Goal: Transaction & Acquisition: Purchase product/service

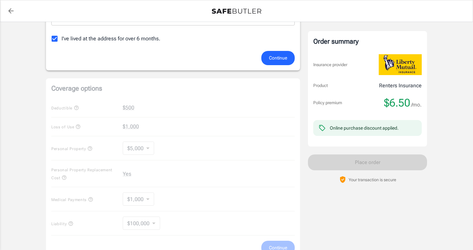
scroll to position [196, 0]
click at [55, 37] on input "I've lived at the address for over 6 months." at bounding box center [55, 38] width 14 height 14
checkbox input "false"
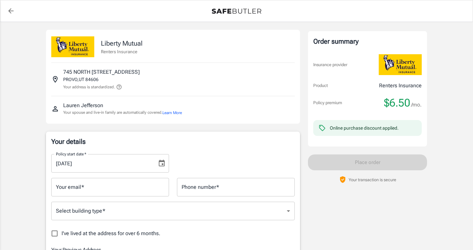
scroll to position [0, 0]
click at [6, 5] on div at bounding box center [236, 10] width 472 height 21
click at [11, 10] on icon "back to quotes" at bounding box center [11, 11] width 8 height 8
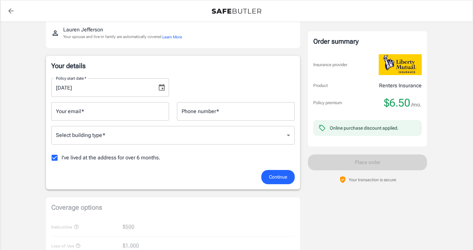
scroll to position [75, 0]
click at [52, 159] on input "I've lived at the address for over 6 months." at bounding box center [55, 158] width 14 height 14
checkbox input "false"
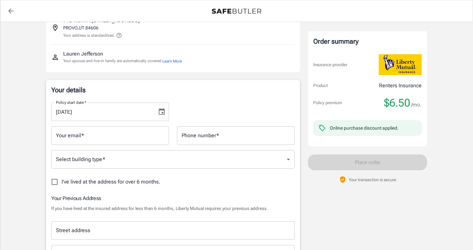
scroll to position [56, 0]
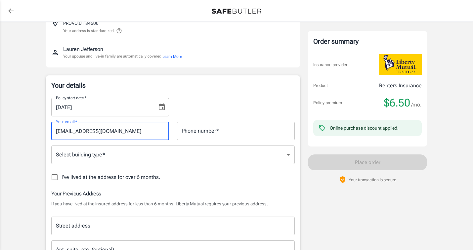
type input "lolylolypopsicle@gmail.com"
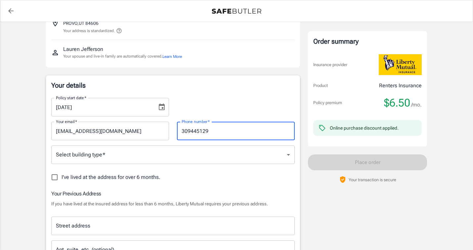
type input "309445129"
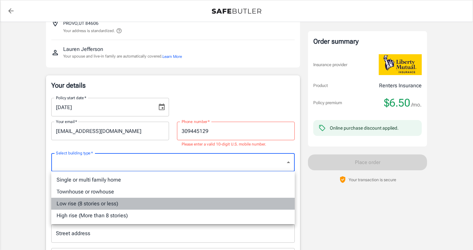
click at [121, 203] on li "Low rise (8 stories or less)" at bounding box center [172, 204] width 243 height 12
type input "lowrise"
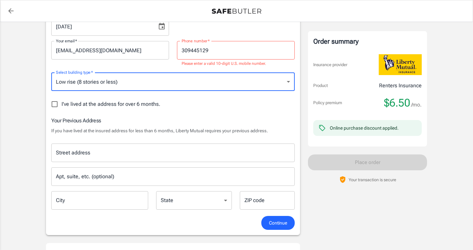
scroll to position [138, 0]
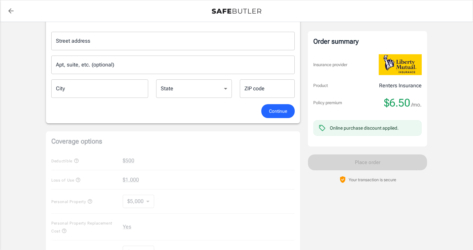
click at [284, 109] on span "Continue" at bounding box center [278, 111] width 18 height 8
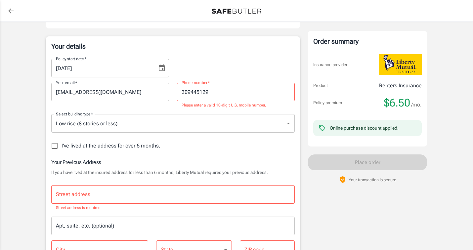
scroll to position [62, 0]
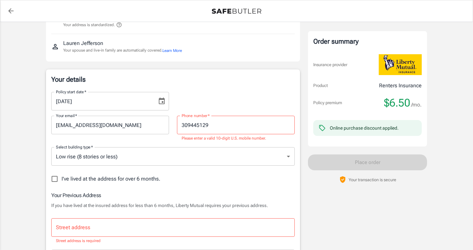
click at [190, 124] on input "309445129" at bounding box center [236, 125] width 118 height 19
click at [207, 125] on input "309-445129" at bounding box center [236, 125] width 118 height 19
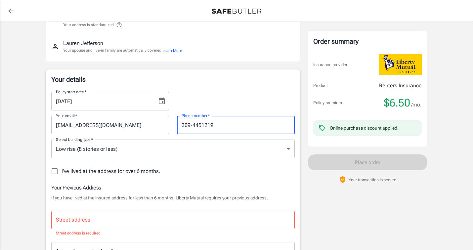
click at [192, 124] on input "309-4451219" at bounding box center [236, 125] width 118 height 19
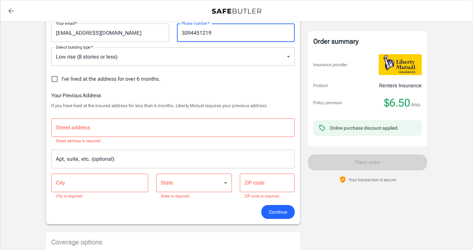
scroll to position [162, 0]
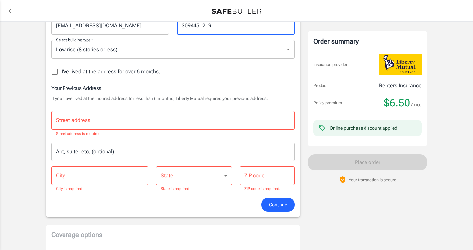
type input "3094451219"
click at [274, 203] on span "Continue" at bounding box center [278, 205] width 18 height 8
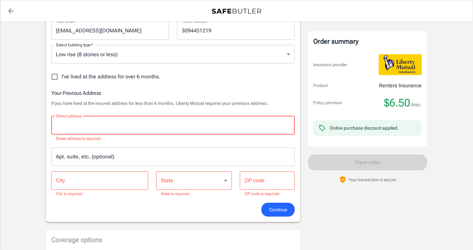
click at [54, 75] on input "I've lived at the address for over 6 months." at bounding box center [55, 77] width 14 height 14
checkbox input "true"
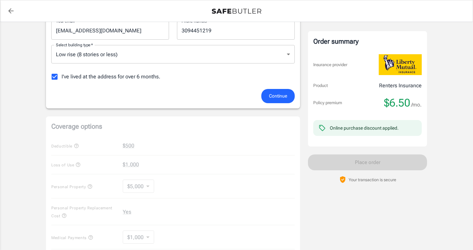
click at [269, 97] on span "Continue" at bounding box center [278, 96] width 18 height 8
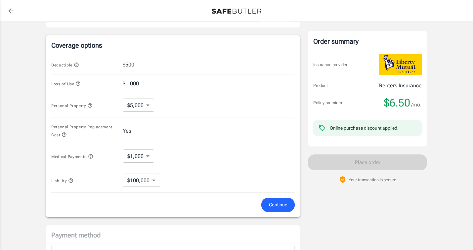
scroll to position [245, 0]
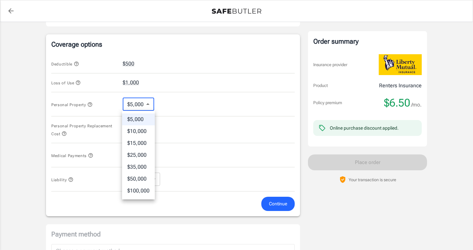
click at [148, 103] on body "Policy premium $ 6.50 /mo Liberty Mutual Renters Insurance 745 NORTH 400 EAST B…" at bounding box center [236, 70] width 473 height 631
click at [143, 132] on li "$10,000" at bounding box center [138, 131] width 33 height 12
type input "10000"
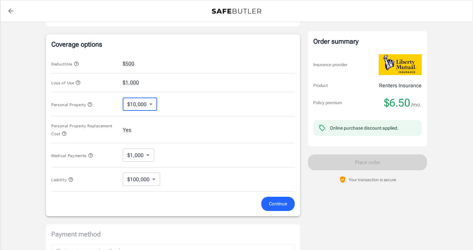
click at [181, 119] on div "Personal Property Replacement Cost Yes" at bounding box center [172, 129] width 243 height 27
click at [147, 156] on body "Policy premium $ 6.50 /mo Liberty Mutual Renters Insurance 745 NORTH 400 EAST B…" at bounding box center [236, 70] width 473 height 631
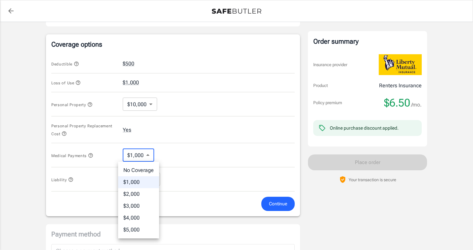
click at [172, 156] on div at bounding box center [236, 125] width 473 height 250
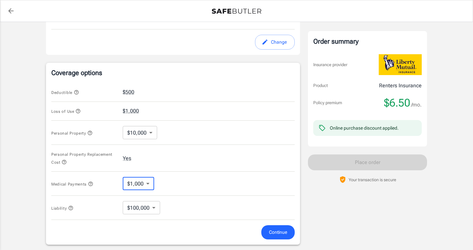
scroll to position [217, 0]
click at [276, 233] on span "Continue" at bounding box center [278, 231] width 18 height 8
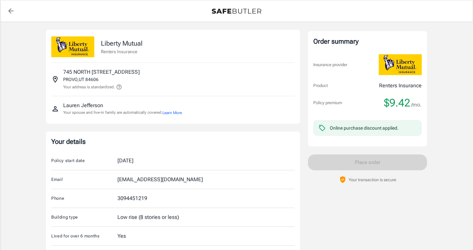
scroll to position [0, 0]
